Goal: Task Accomplishment & Management: Use online tool/utility

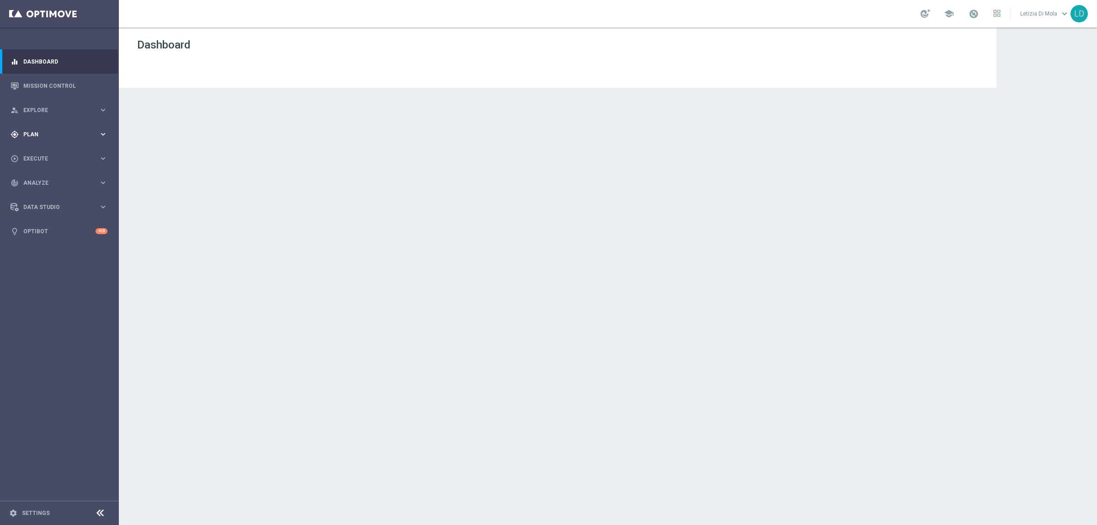
click at [78, 132] on span "Plan" at bounding box center [60, 134] width 75 height 5
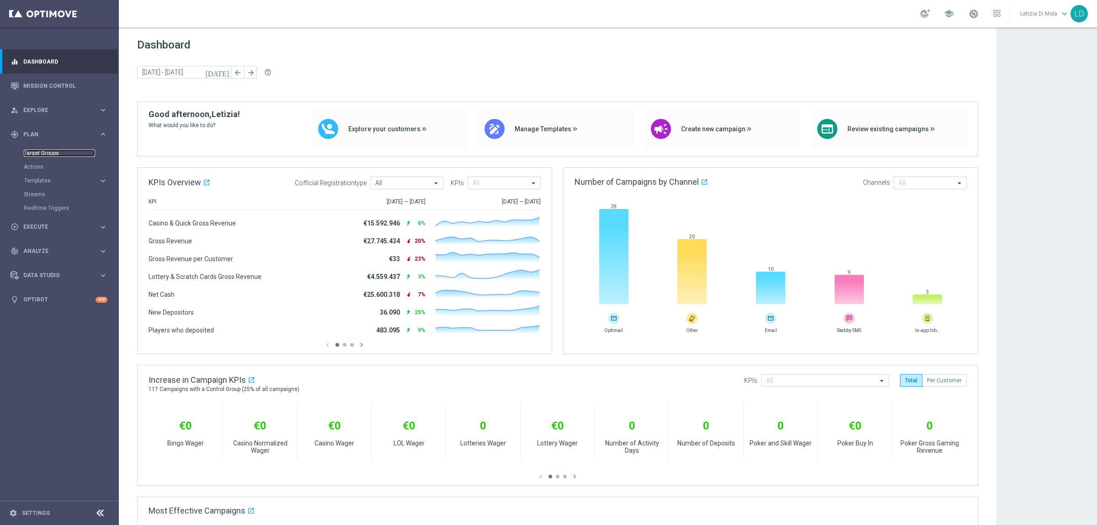
click at [36, 153] on link "Target Groups" at bounding box center [59, 152] width 71 height 7
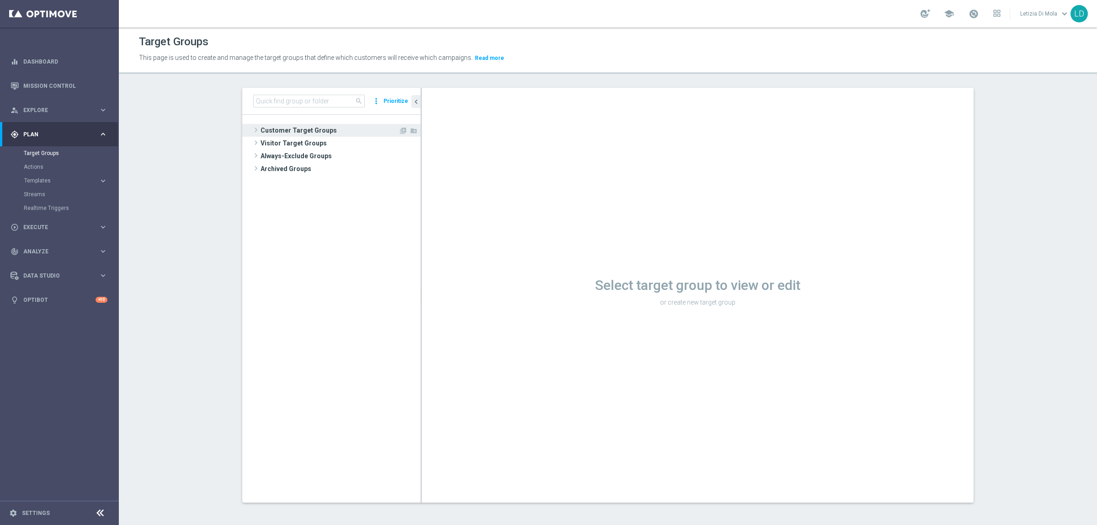
click at [289, 126] on span "Customer Target Groups" at bounding box center [330, 130] width 138 height 13
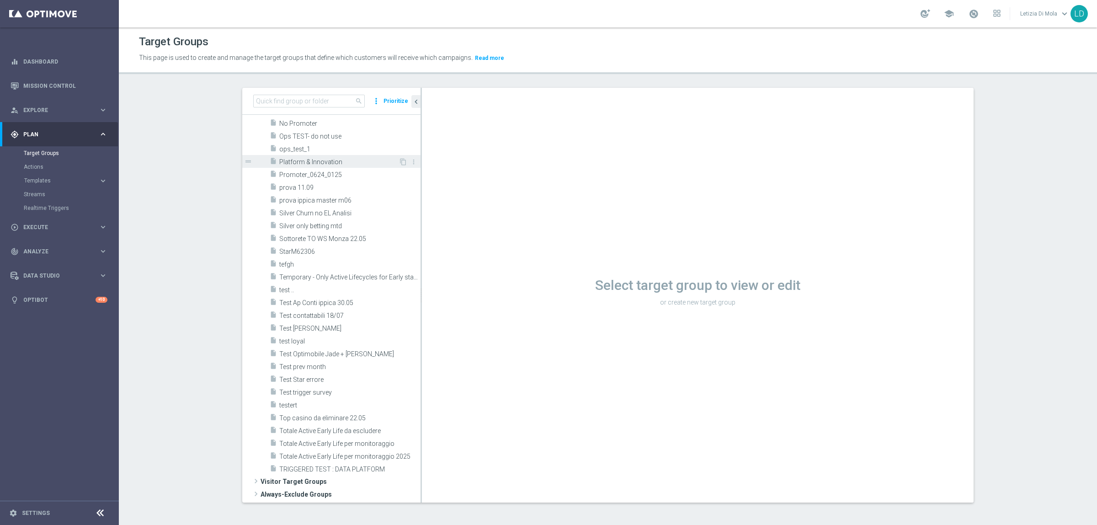
scroll to position [798, 0]
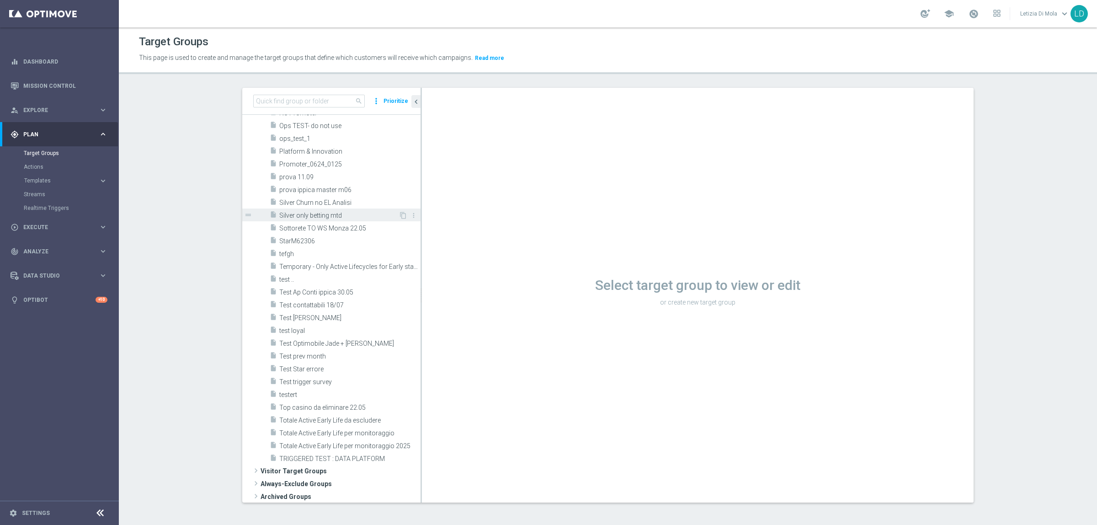
click at [289, 214] on span "Silver only betting mtd" at bounding box center [338, 216] width 119 height 8
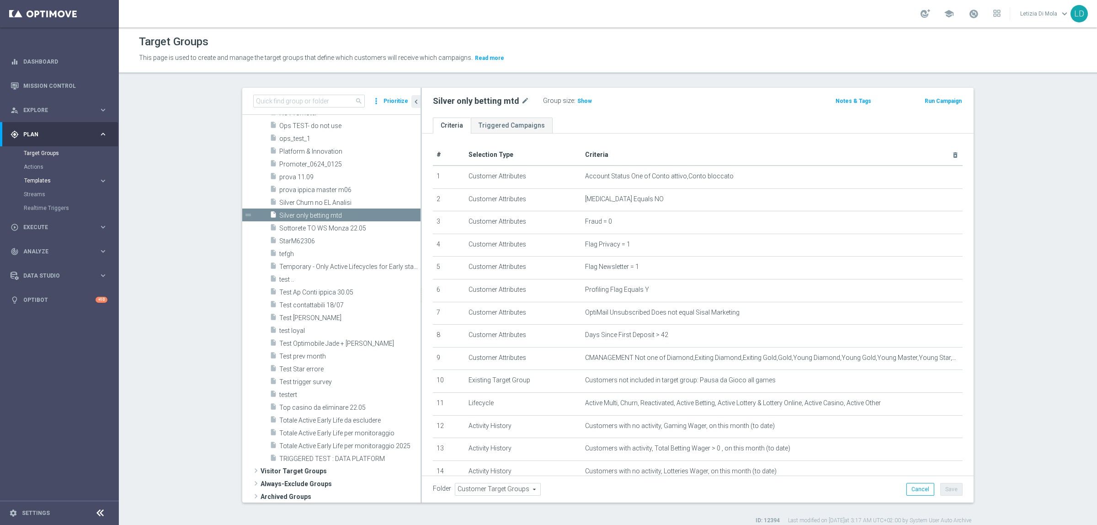
click at [48, 179] on span "Templates" at bounding box center [56, 180] width 65 height 5
click at [42, 187] on div "Optimail" at bounding box center [73, 194] width 90 height 14
click at [41, 193] on link "Optimail" at bounding box center [61, 194] width 67 height 7
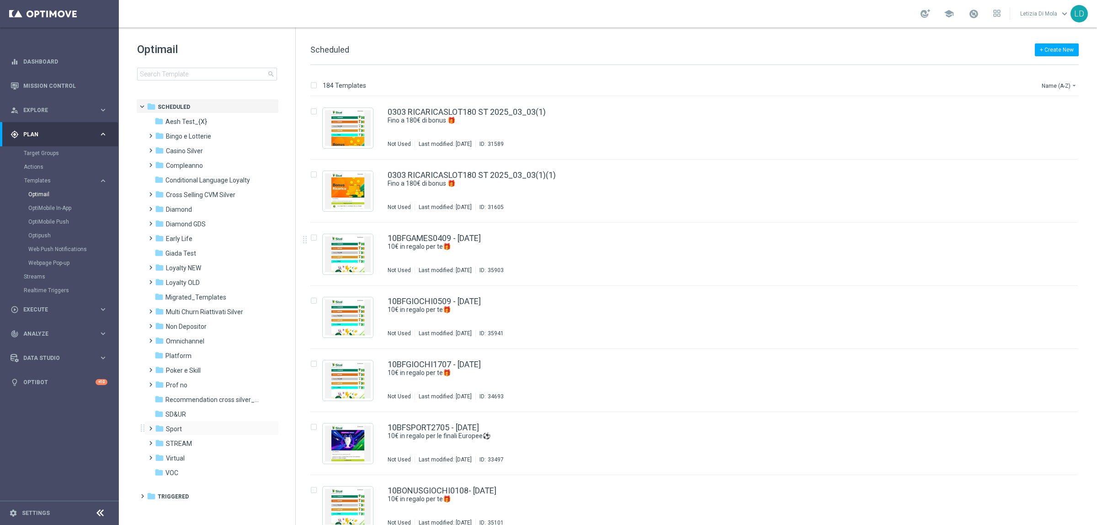
click at [147, 426] on span at bounding box center [149, 424] width 4 height 4
click at [202, 193] on span "Cross Selling CVM Silver" at bounding box center [200, 195] width 69 height 8
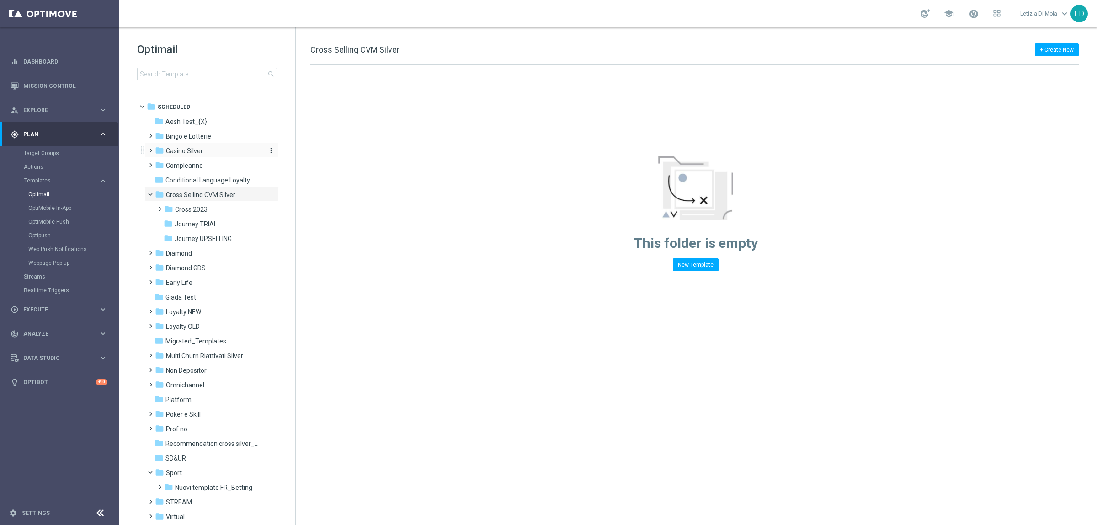
click at [191, 147] on span "Casino Silver" at bounding box center [184, 151] width 37 height 8
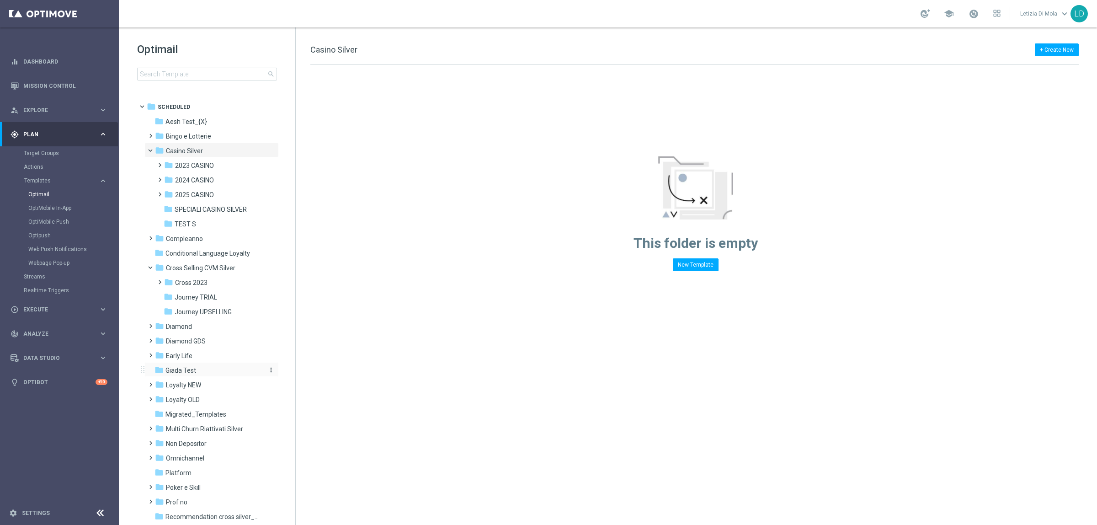
click at [179, 368] on span "Giada Test" at bounding box center [180, 370] width 31 height 8
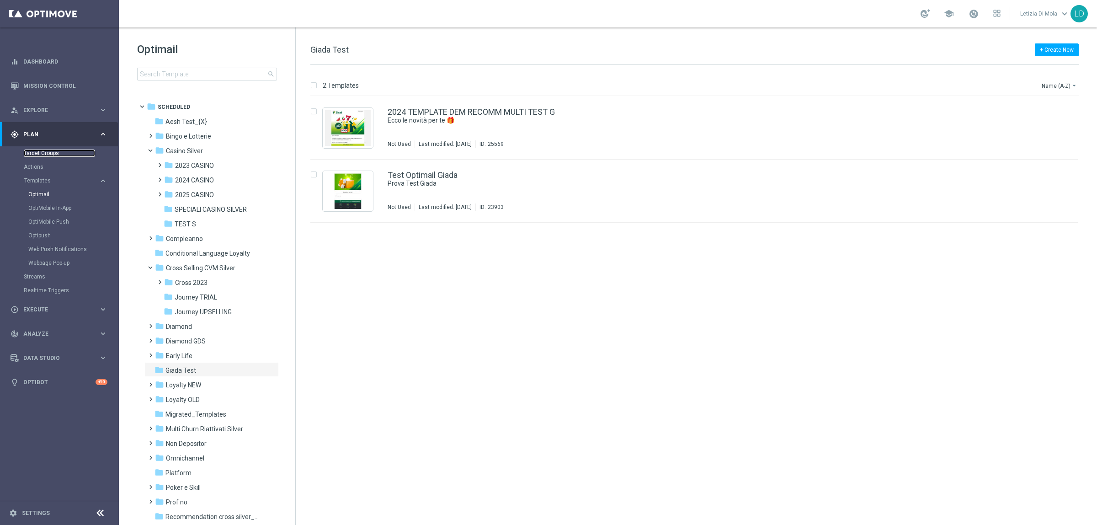
click at [49, 152] on link "Target Groups" at bounding box center [59, 152] width 71 height 7
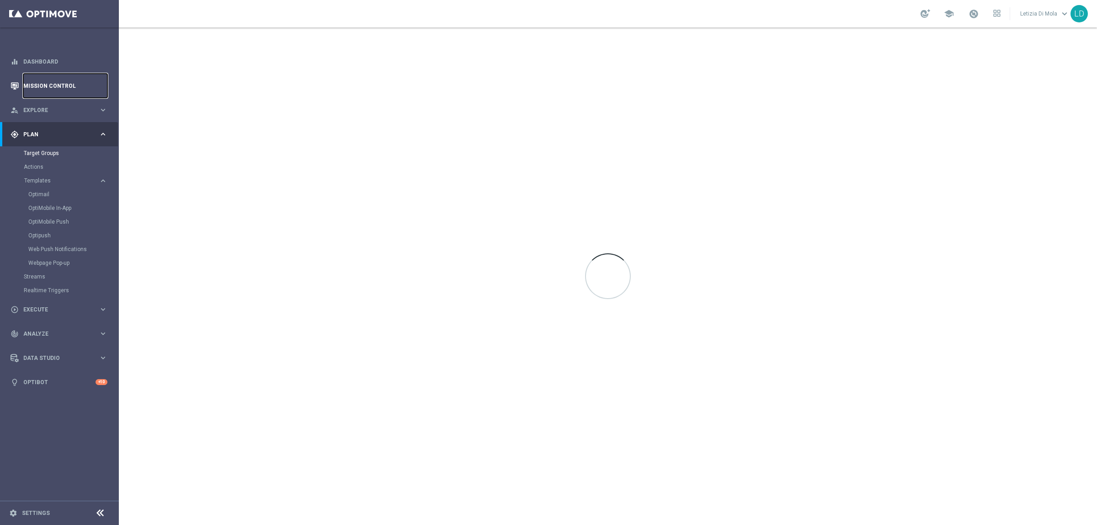
click at [37, 85] on link "Mission Control" at bounding box center [65, 86] width 84 height 24
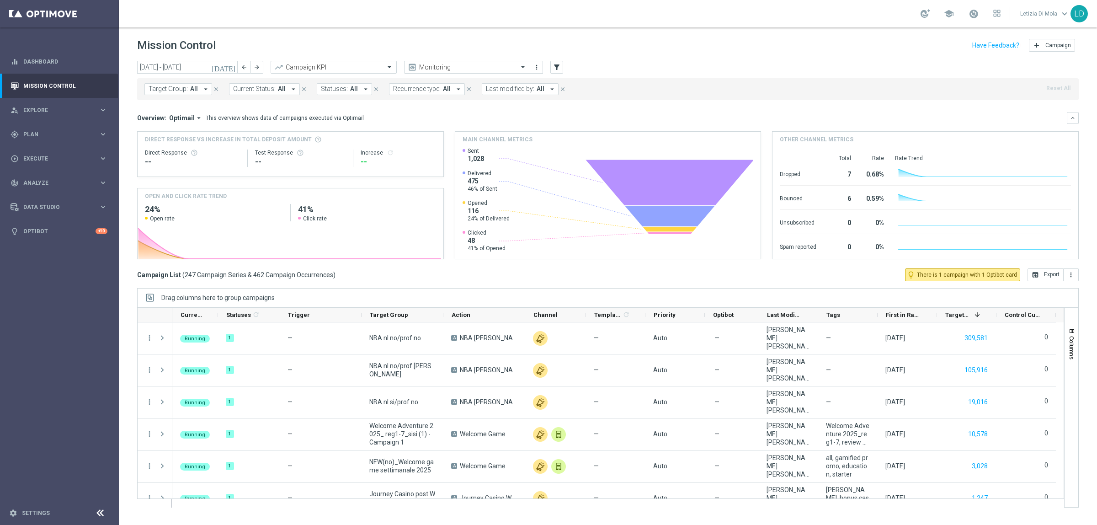
click at [231, 65] on icon "today" at bounding box center [224, 67] width 25 height 8
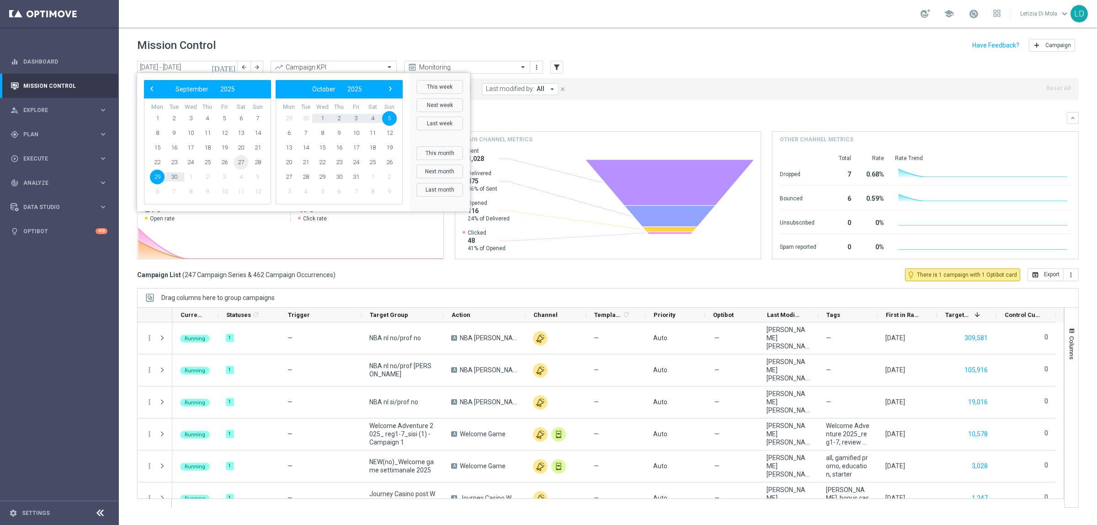
click at [239, 161] on span "27" at bounding box center [241, 162] width 15 height 15
type input "27 Sep 2025 - 27 Sep 2025"
